Goal: Transaction & Acquisition: Purchase product/service

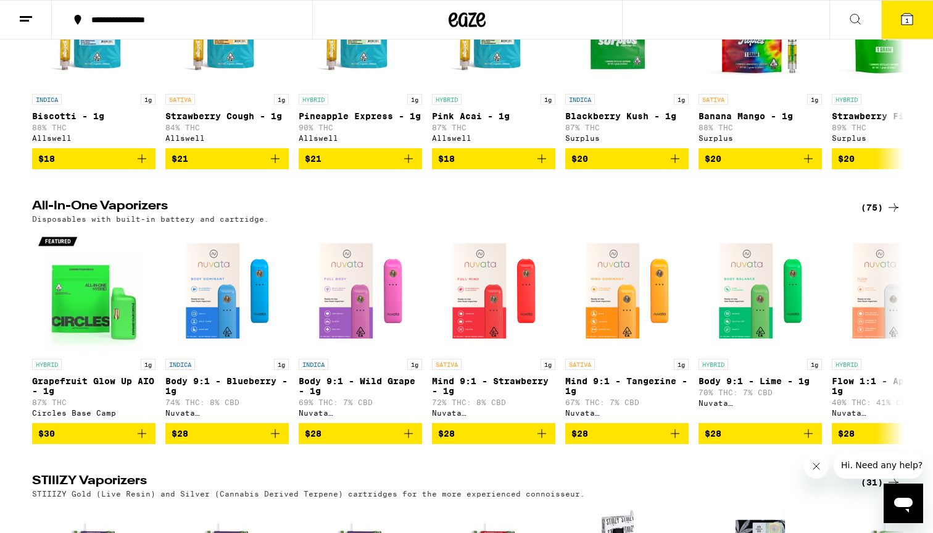
scroll to position [1661, 0]
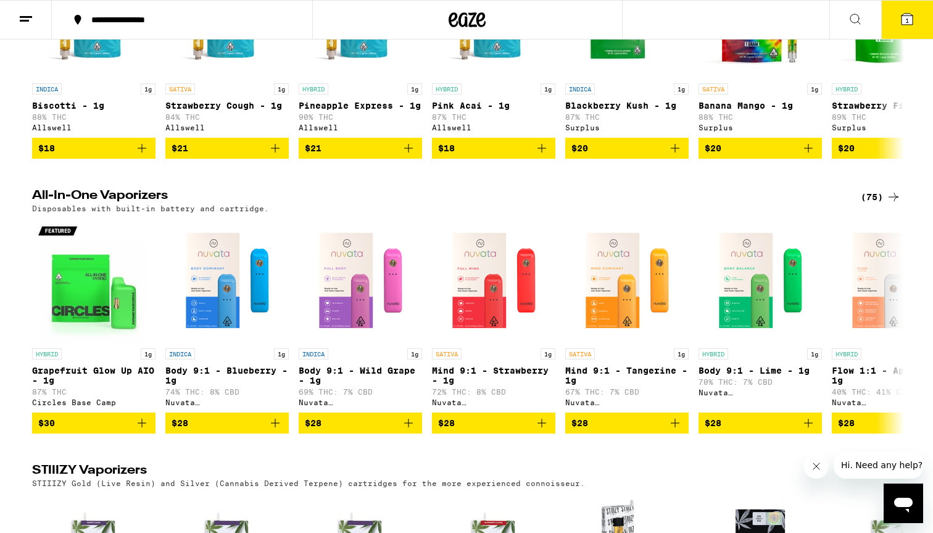
click at [887, 204] on icon at bounding box center [893, 196] width 15 height 15
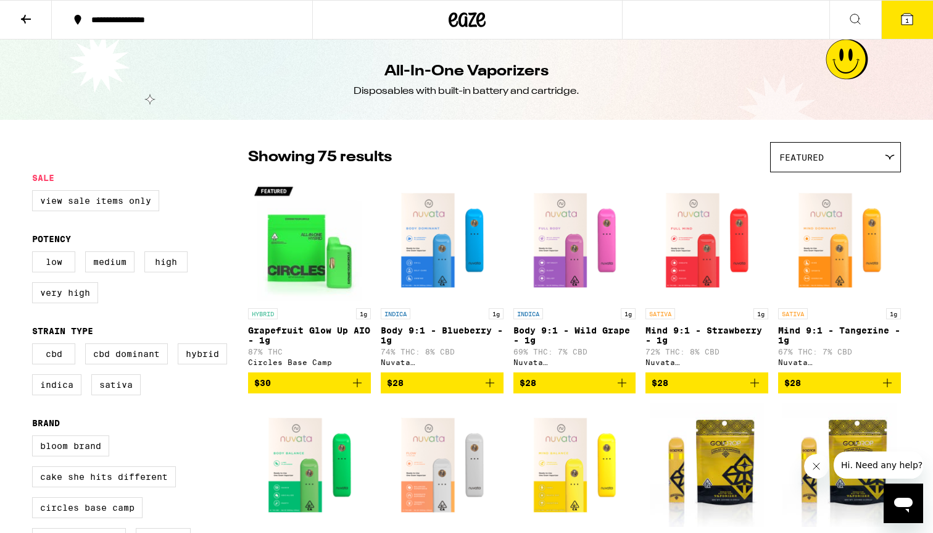
click at [829, 146] on div "Featured" at bounding box center [836, 157] width 130 height 29
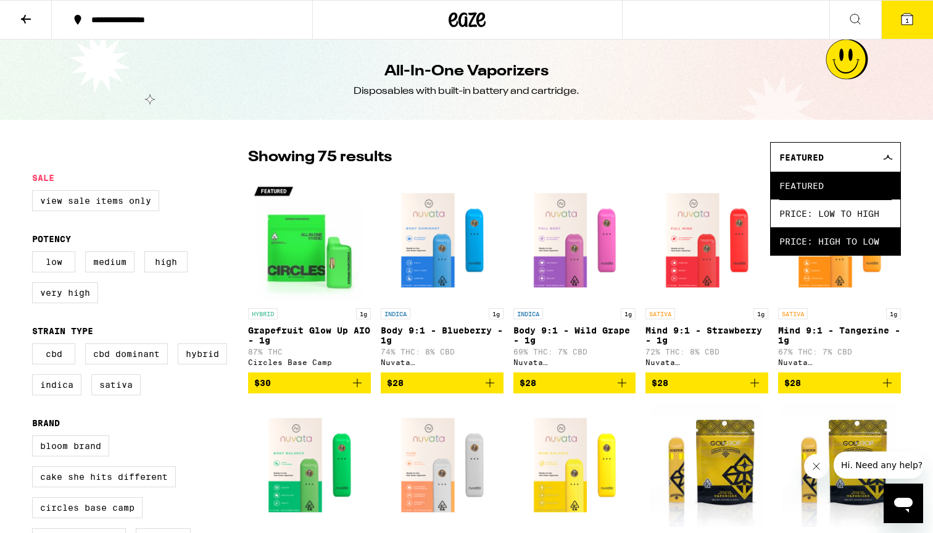
click at [808, 238] on span "Price: High to Low" at bounding box center [835, 241] width 112 height 28
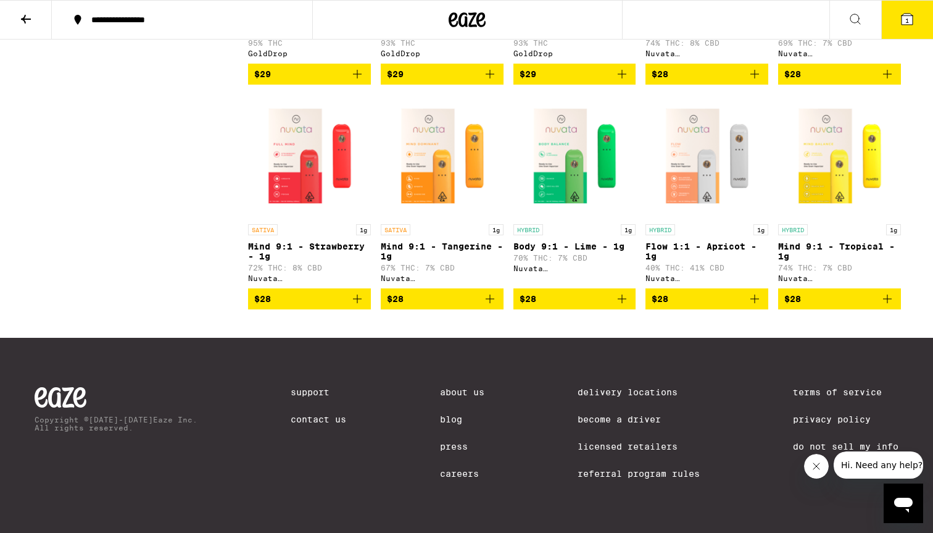
scroll to position [3342, 0]
